Goal: Task Accomplishment & Management: Manage account settings

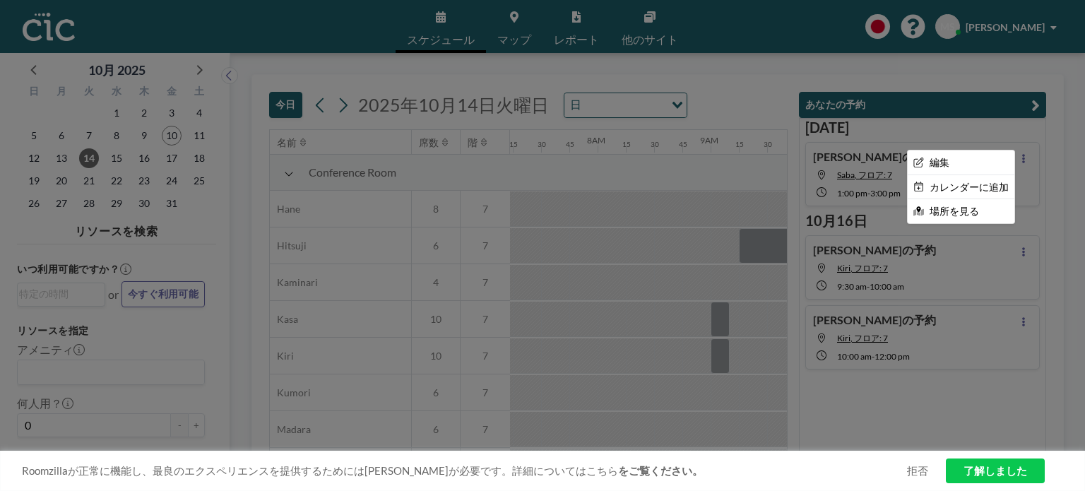
click at [1030, 176] on div at bounding box center [542, 245] width 1085 height 491
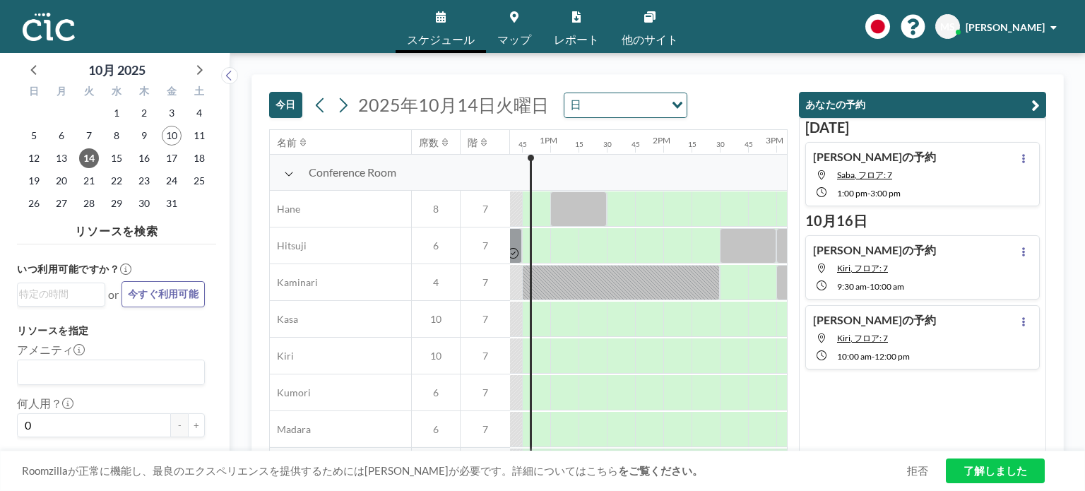
scroll to position [0, 1441]
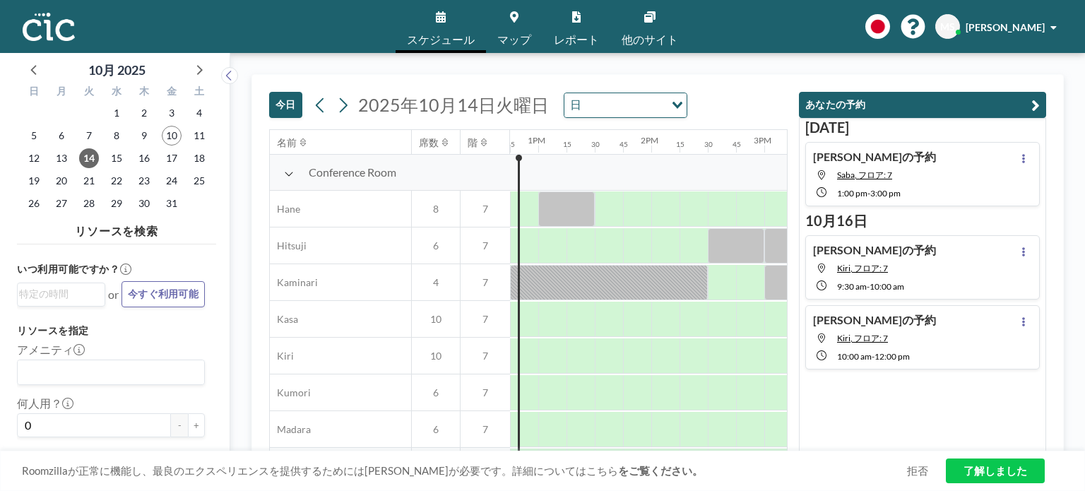
click at [936, 164] on div "[PERSON_NAME]の予約 Saba, フロア: 7 1:00 PM - 3:00 PM" at bounding box center [922, 174] width 235 height 64
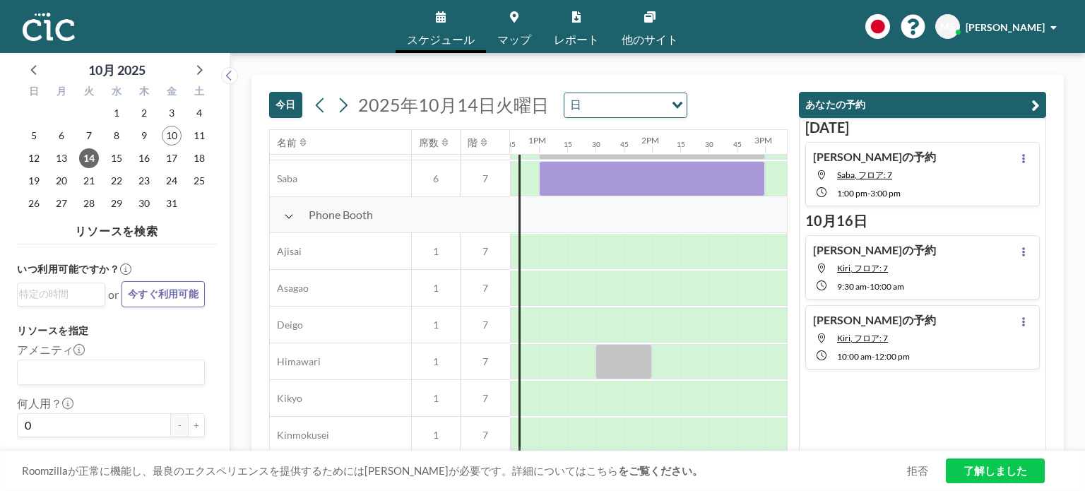
scroll to position [361, 1441]
click at [858, 160] on h4 "[PERSON_NAME]の予約" at bounding box center [874, 157] width 123 height 14
click at [1022, 160] on icon at bounding box center [1023, 158] width 3 height 9
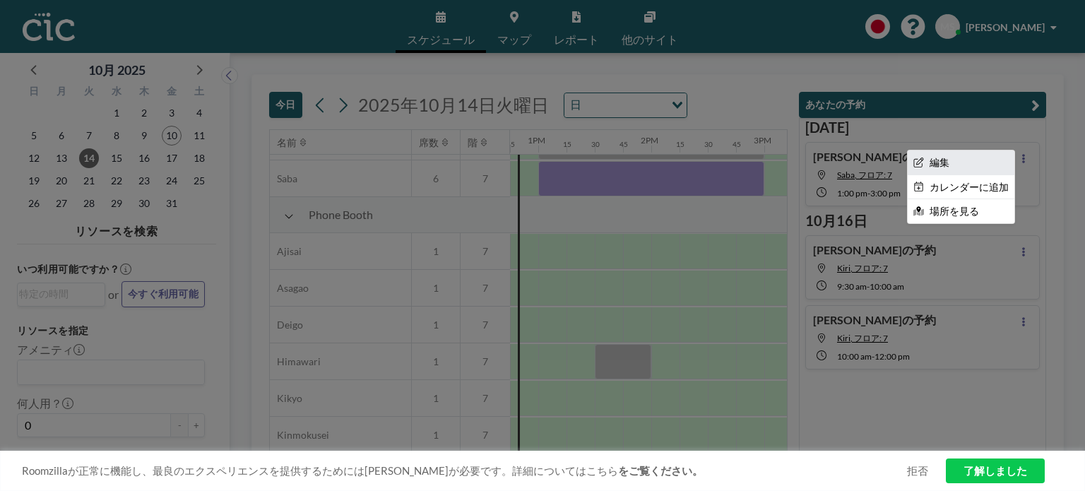
click at [950, 163] on li "編集" at bounding box center [961, 162] width 107 height 24
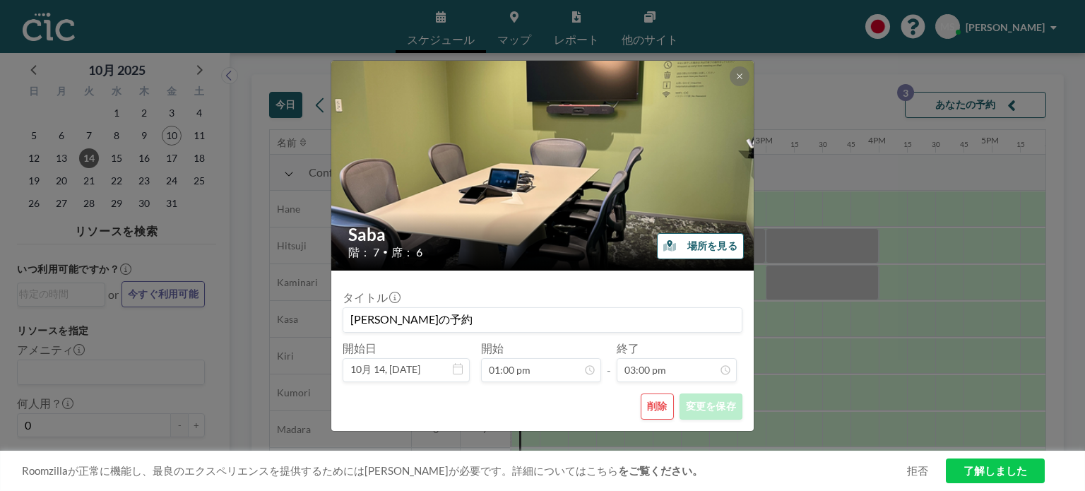
scroll to position [0, 1441]
click at [656, 408] on button "削除" at bounding box center [657, 407] width 33 height 26
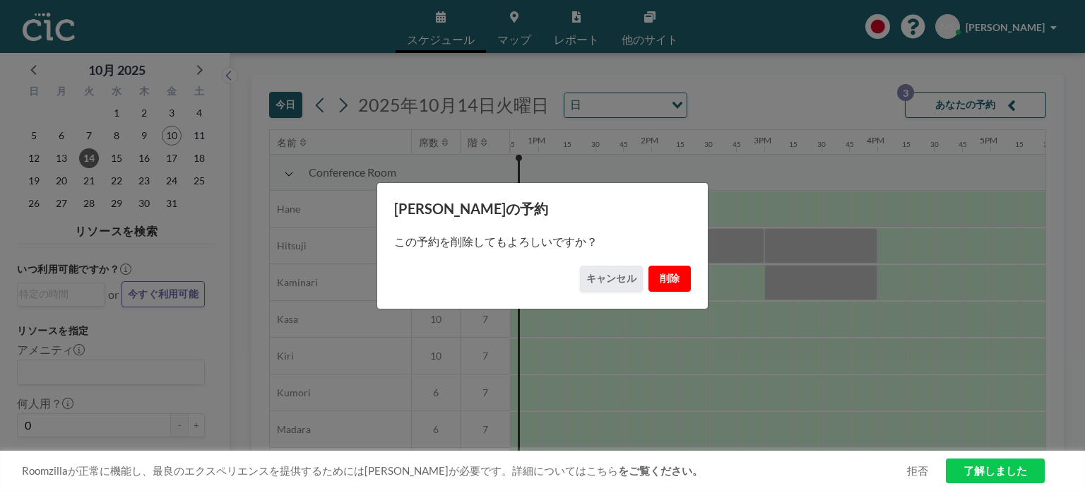
click at [673, 287] on button "削除" at bounding box center [670, 279] width 42 height 26
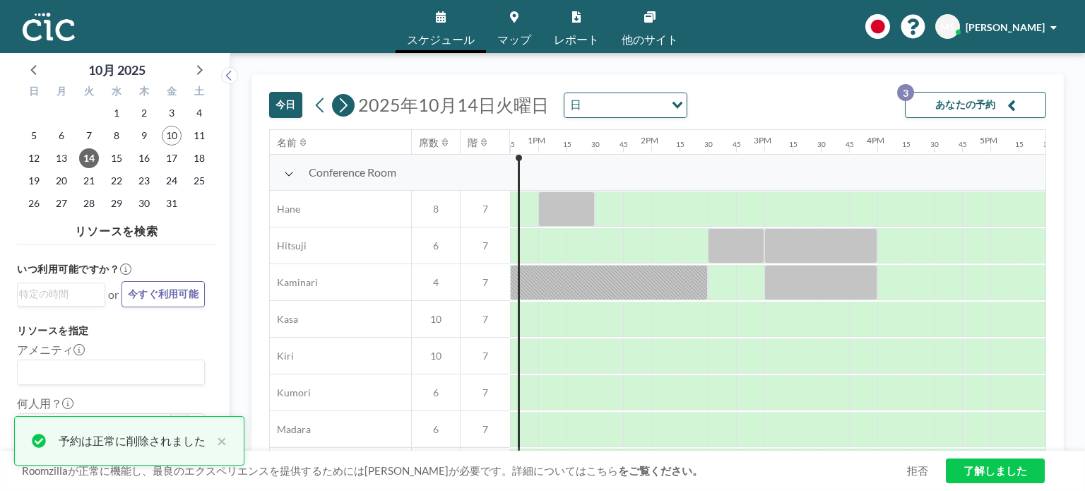
click at [337, 102] on icon at bounding box center [342, 105] width 13 height 21
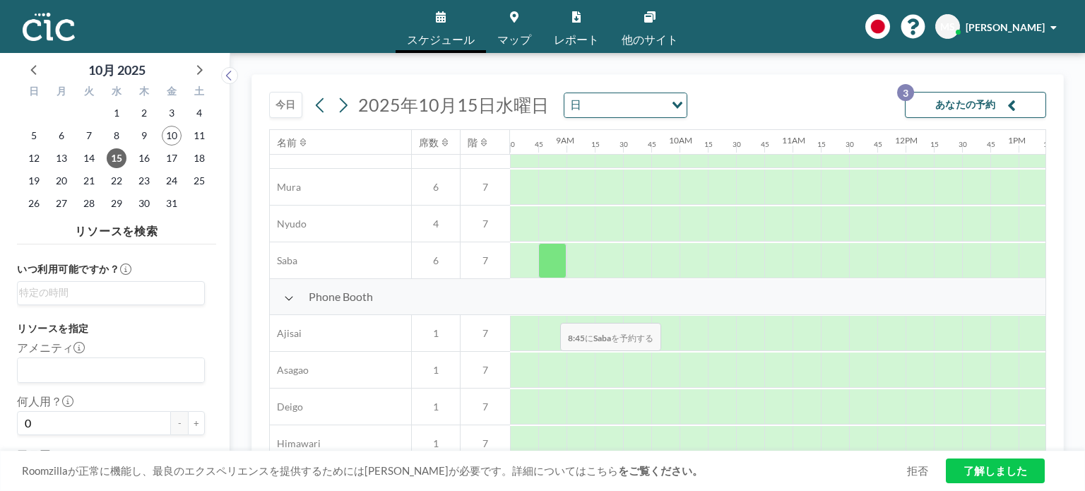
scroll to position [283, 961]
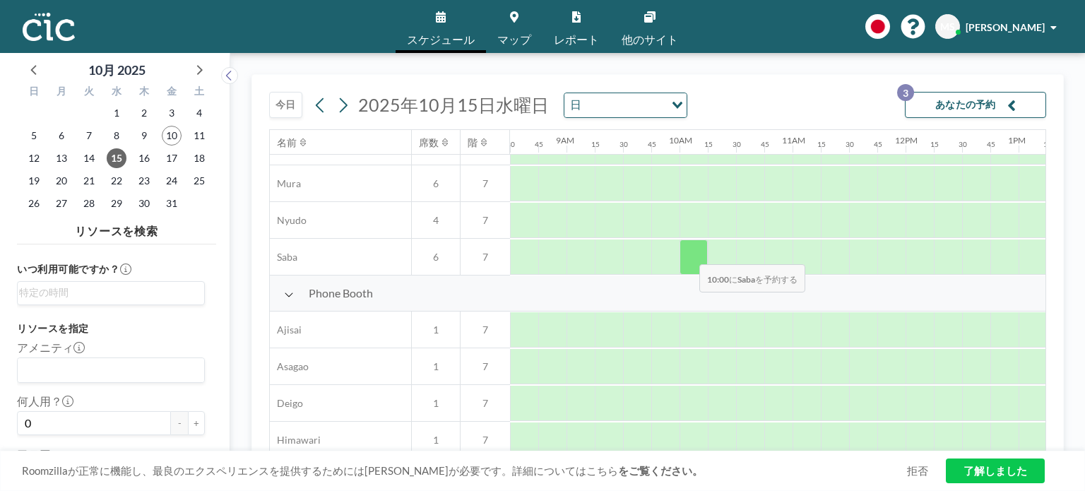
click at [688, 254] on div at bounding box center [694, 256] width 28 height 35
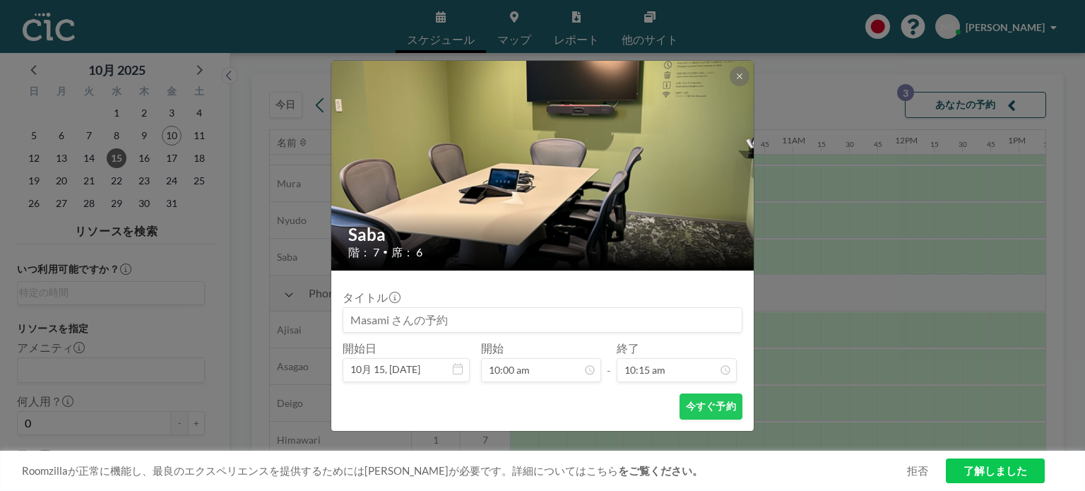
scroll to position [1031, 0]
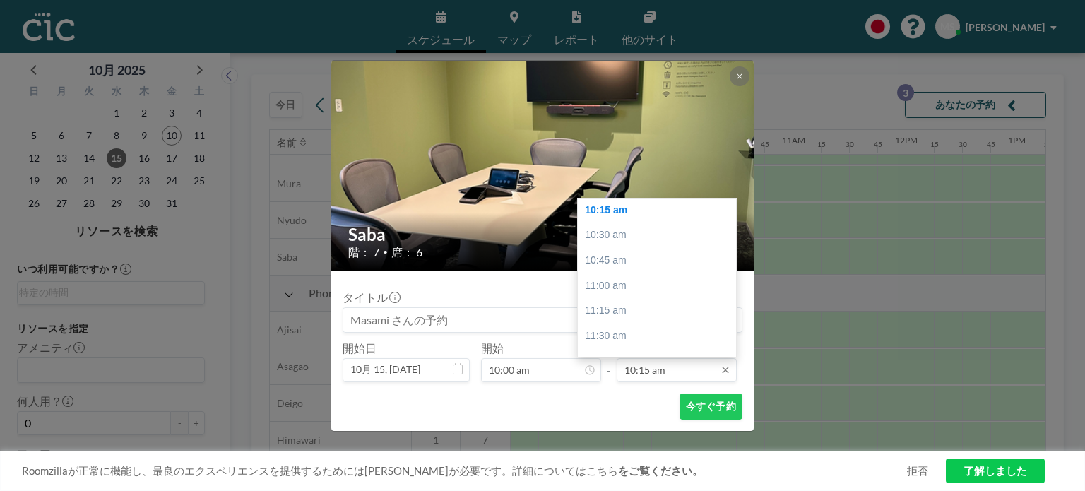
click at [651, 365] on input "10:15 am" at bounding box center [677, 370] width 120 height 24
click at [647, 312] on div "12:00 pm" at bounding box center [660, 315] width 165 height 25
type input "12:00 pm"
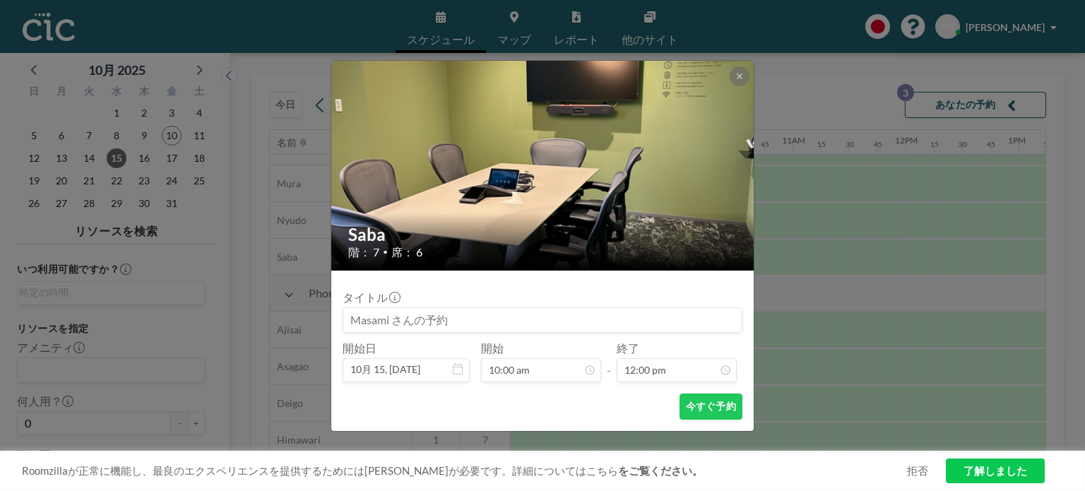
scroll to position [1207, 0]
click at [706, 404] on button "今すぐ予約" at bounding box center [711, 407] width 63 height 26
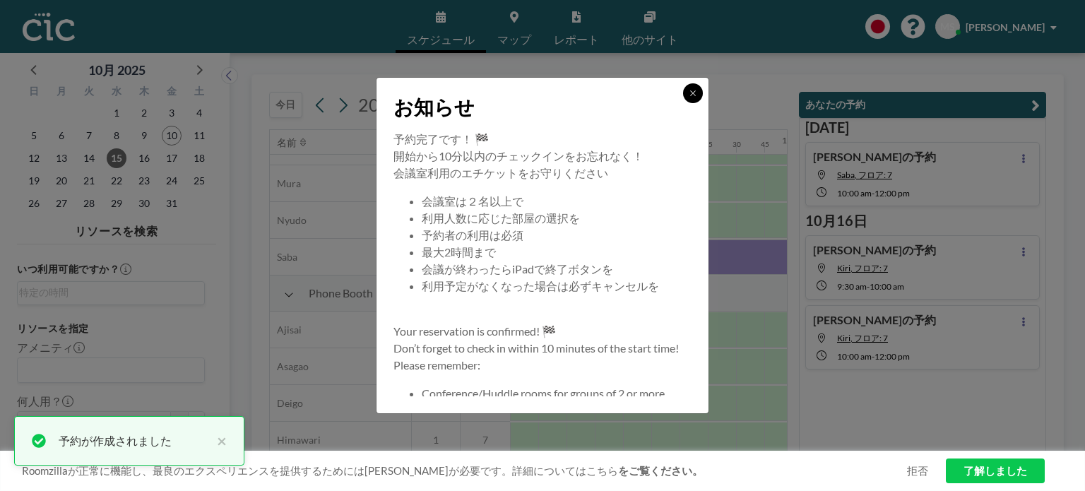
click at [692, 96] on icon at bounding box center [693, 93] width 8 height 8
